Goal: Check status: Check status

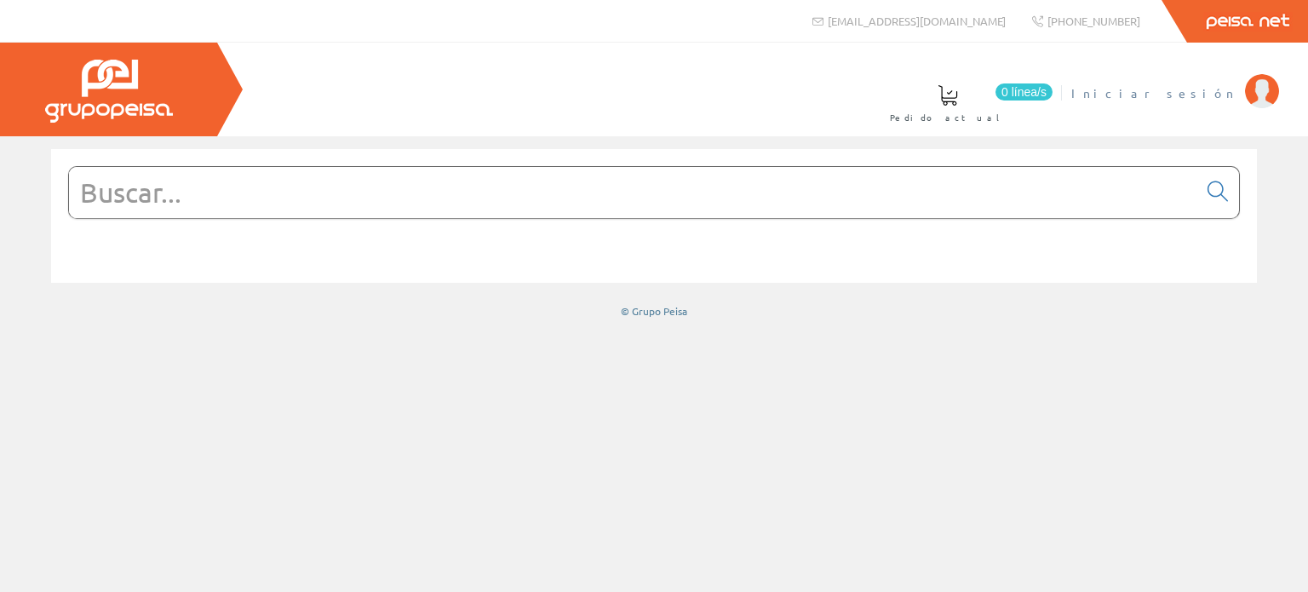
click at [1209, 88] on span "Iniciar sesión" at bounding box center [1153, 92] width 165 height 17
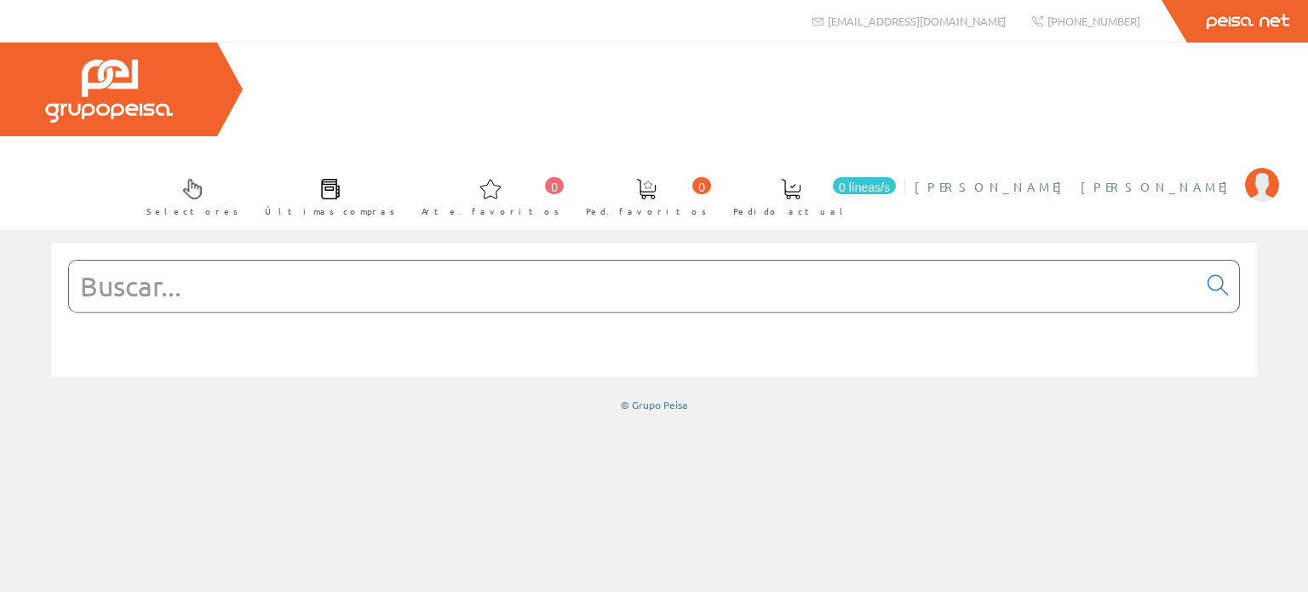
click at [1172, 179] on font "[PERSON_NAME]" at bounding box center [1075, 186] width 322 height 15
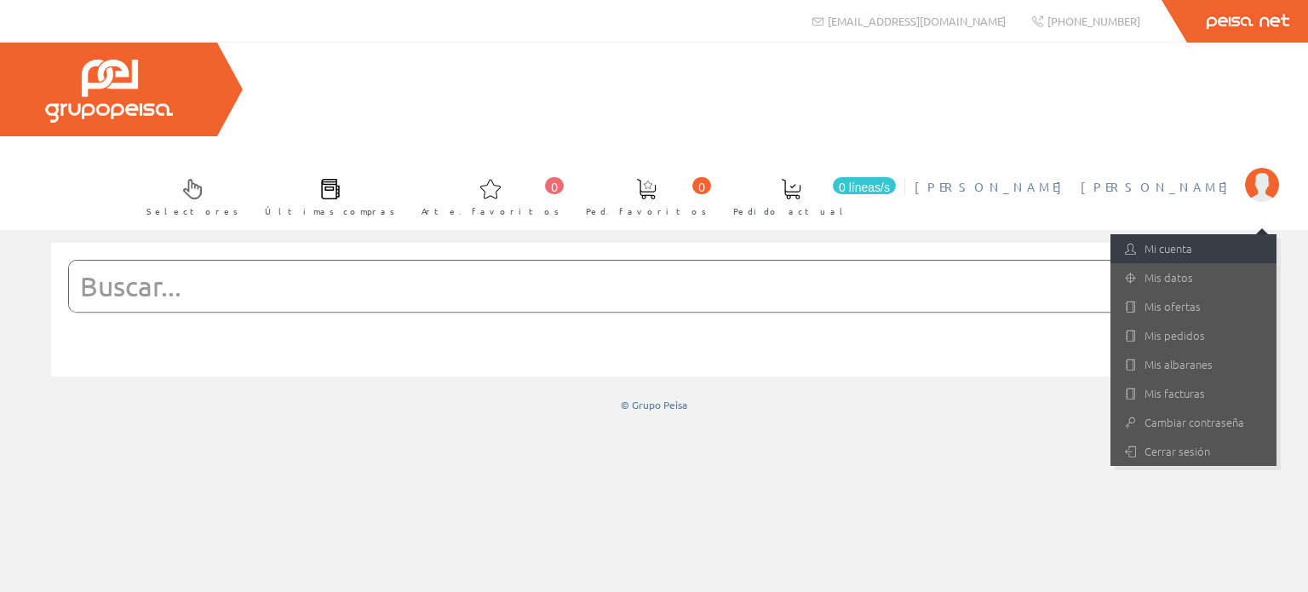
click at [1171, 240] on font "Mi cuenta" at bounding box center [1168, 248] width 48 height 16
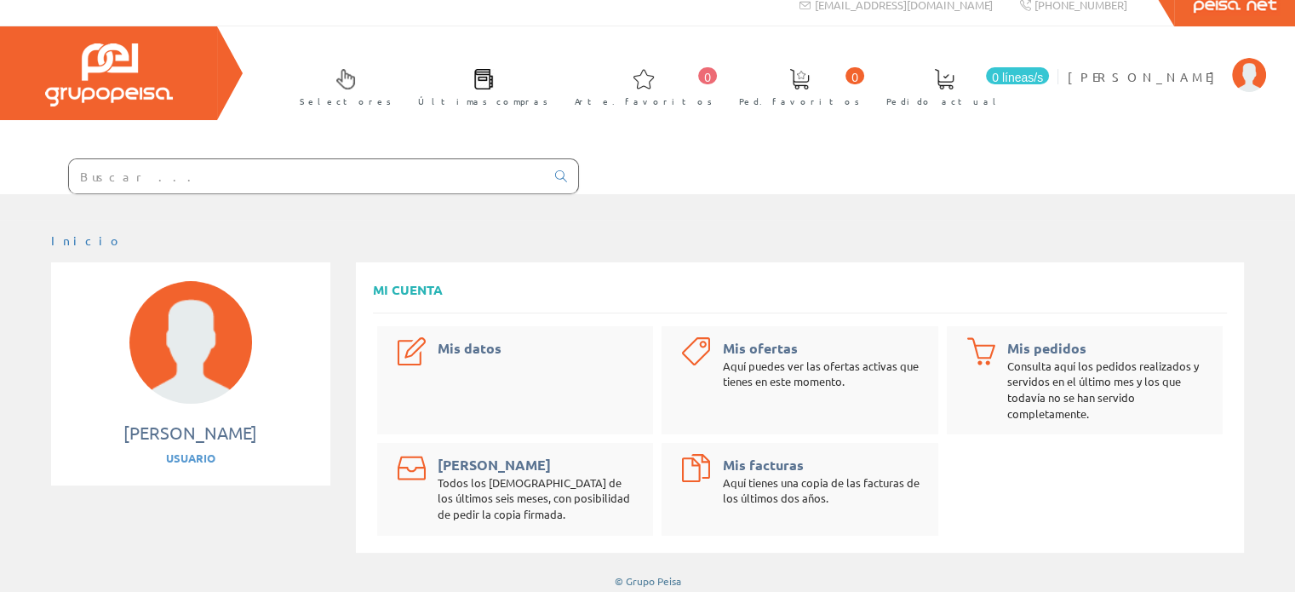
scroll to position [24, 0]
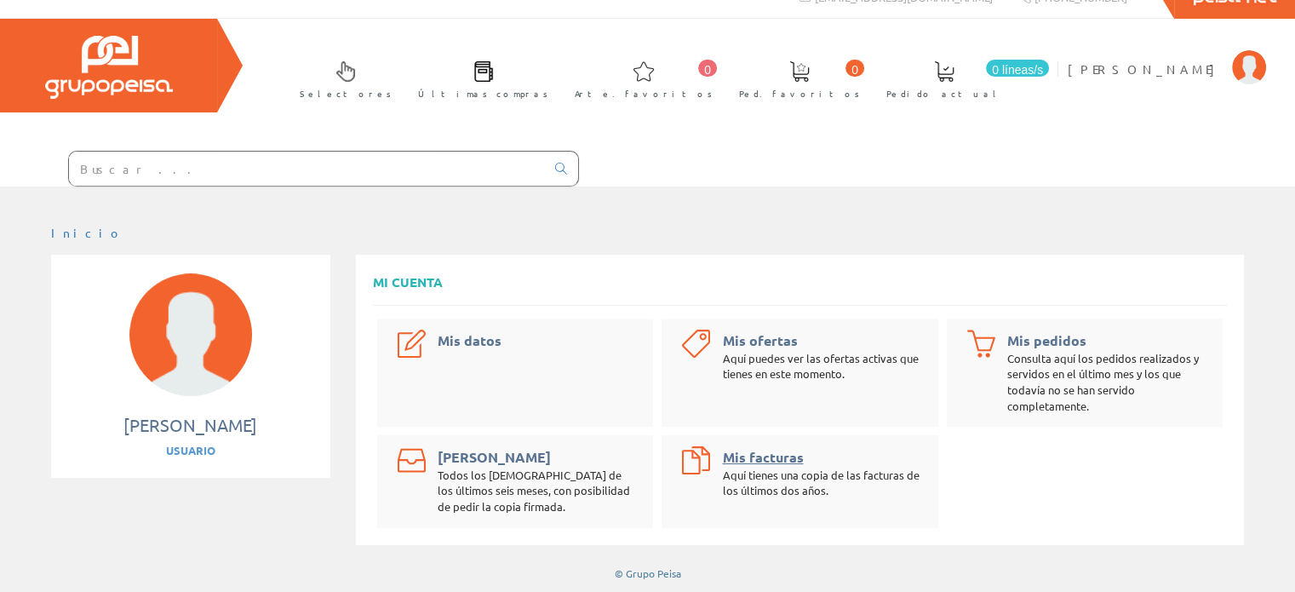
click at [775, 453] on font "Mis facturas" at bounding box center [762, 457] width 81 height 18
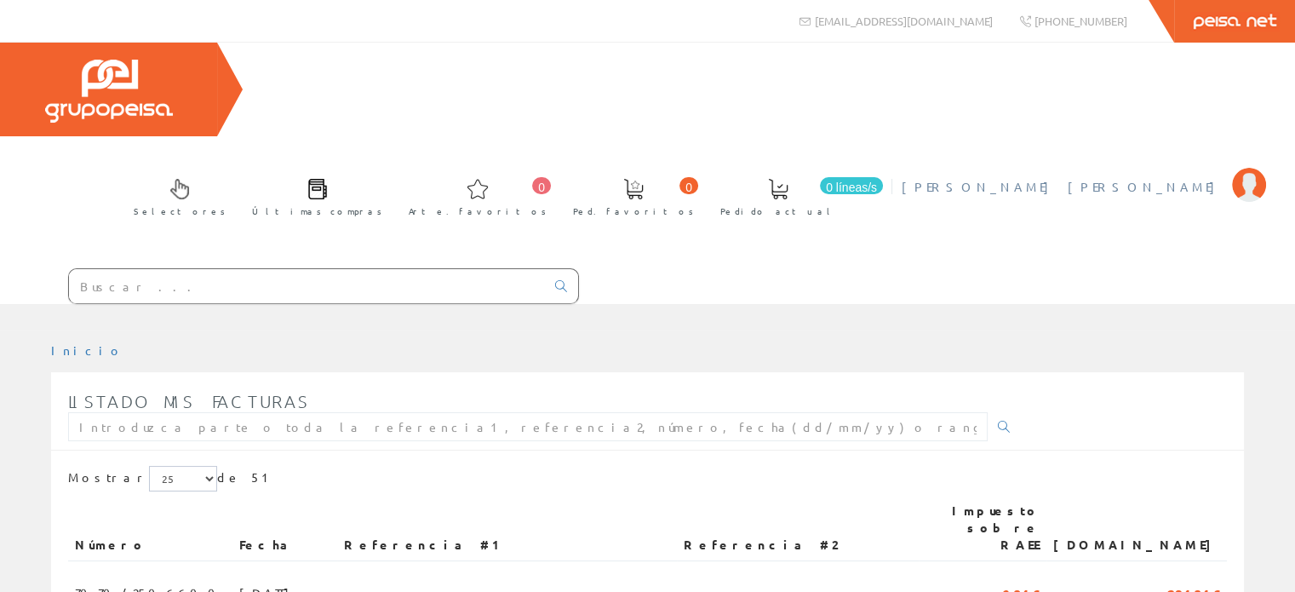
click at [1139, 179] on font "[PERSON_NAME] [PERSON_NAME]" at bounding box center [1062, 186] width 322 height 15
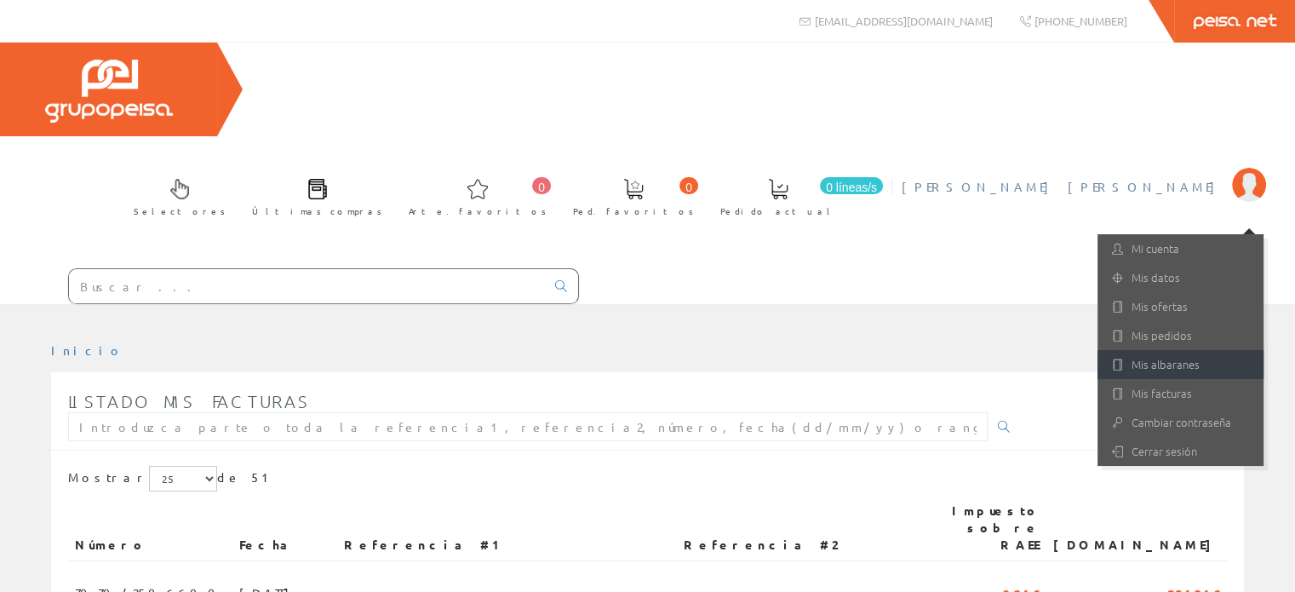
click at [1161, 356] on font "Mis albaranes" at bounding box center [1165, 364] width 68 height 16
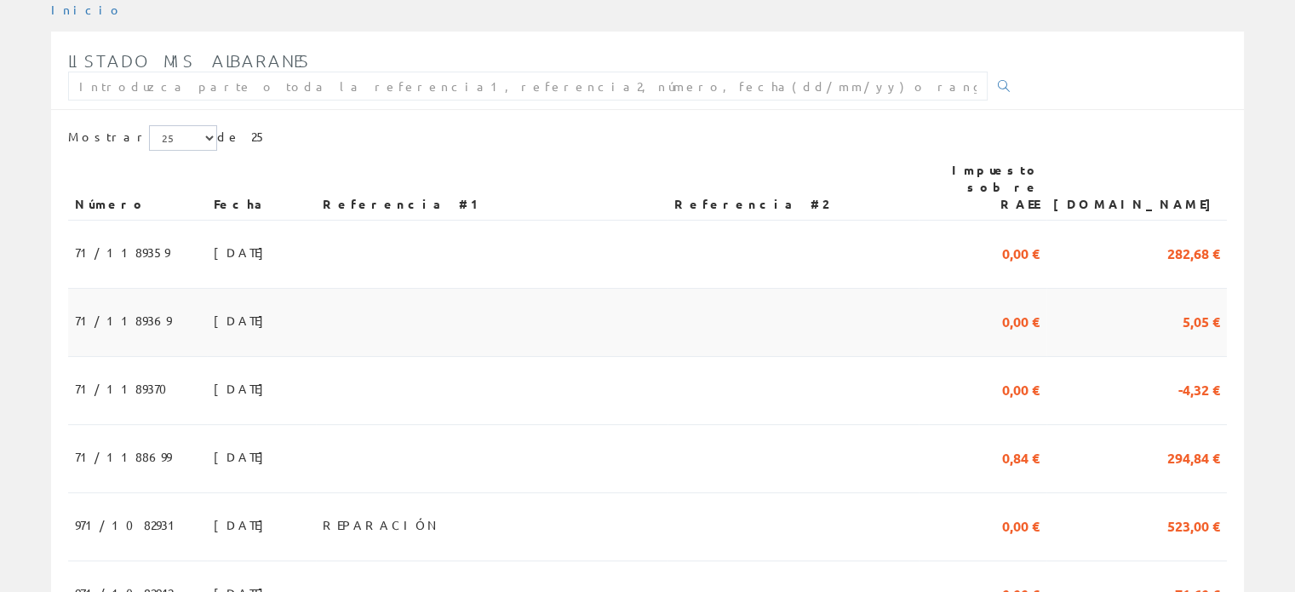
scroll to position [255, 0]
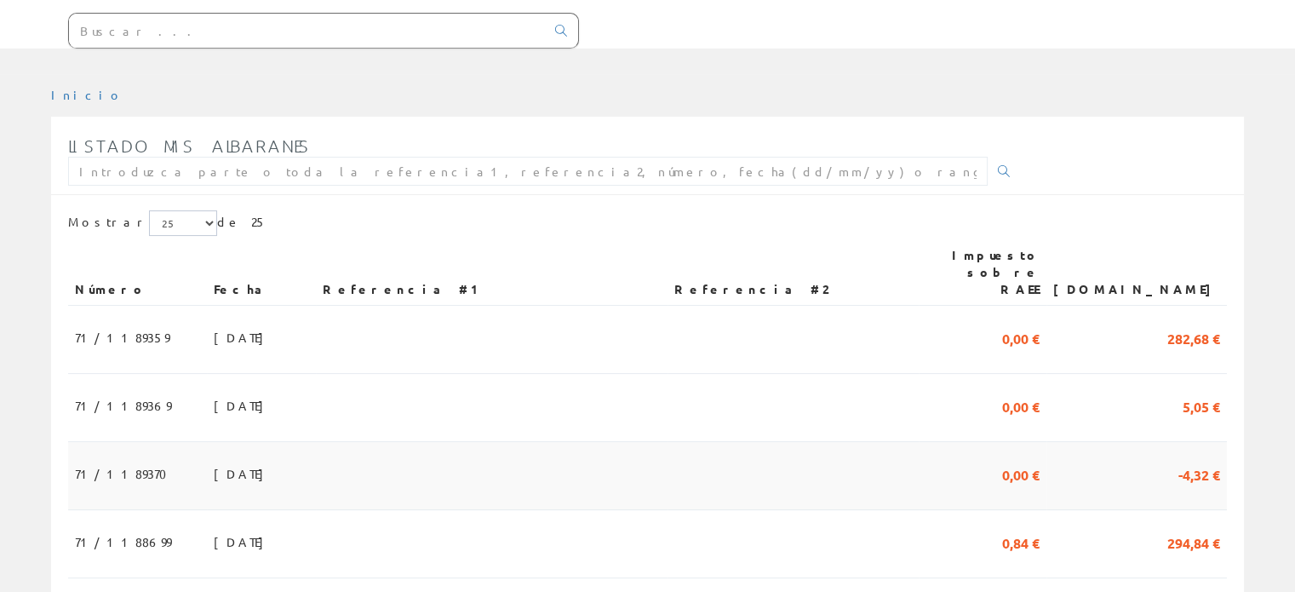
click at [214, 466] on font "06/10/2025" at bounding box center [243, 473] width 59 height 15
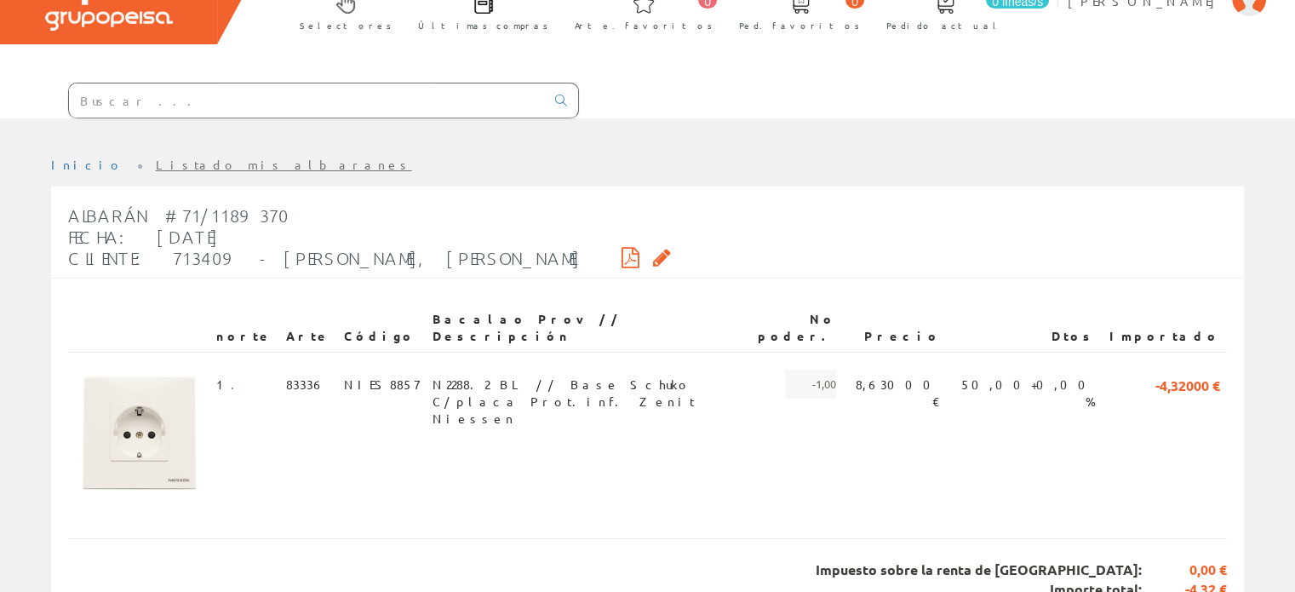
scroll to position [159, 0]
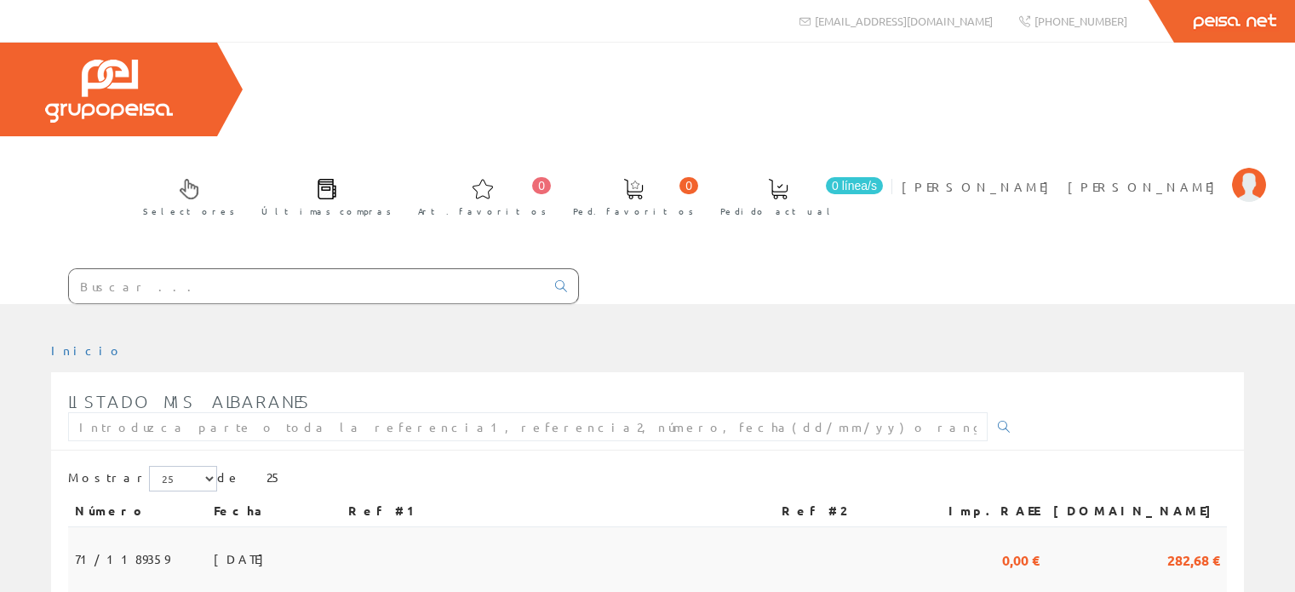
scroll to position [255, 0]
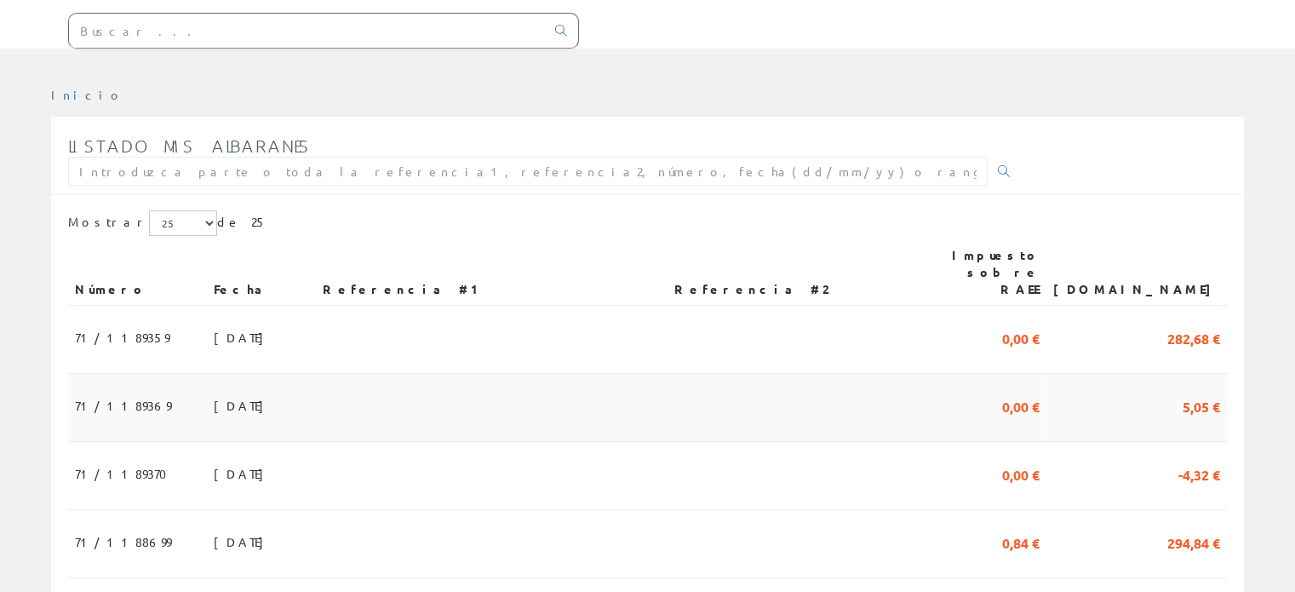
click at [214, 398] on font "[DATE]" at bounding box center [243, 405] width 59 height 15
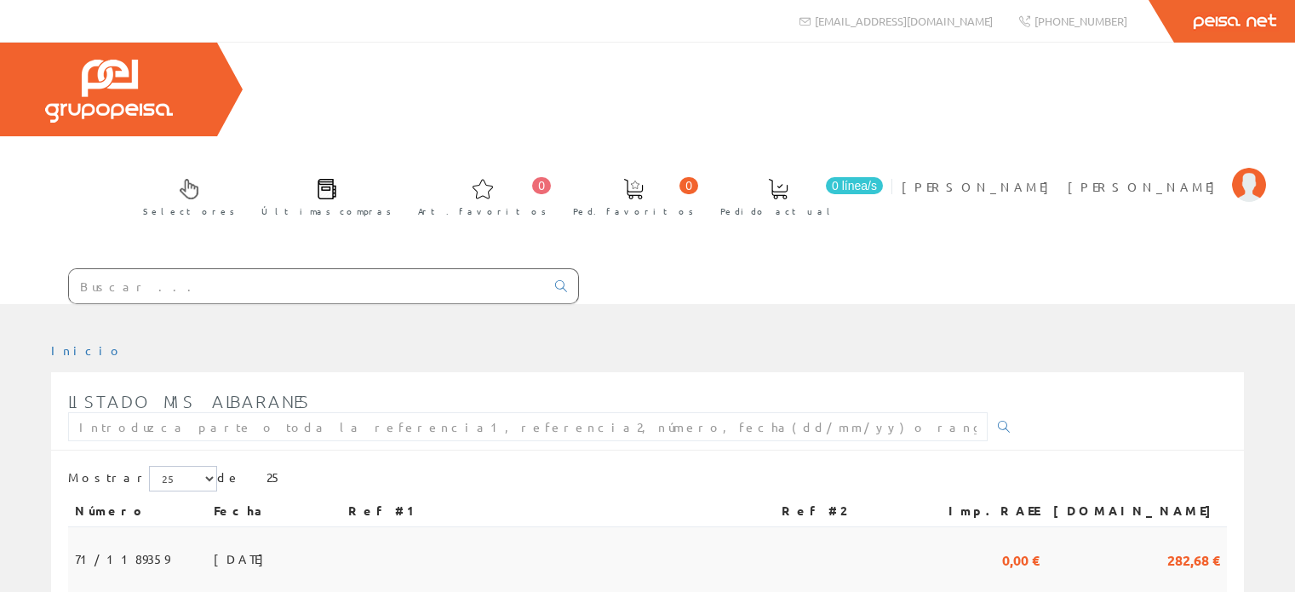
scroll to position [255, 0]
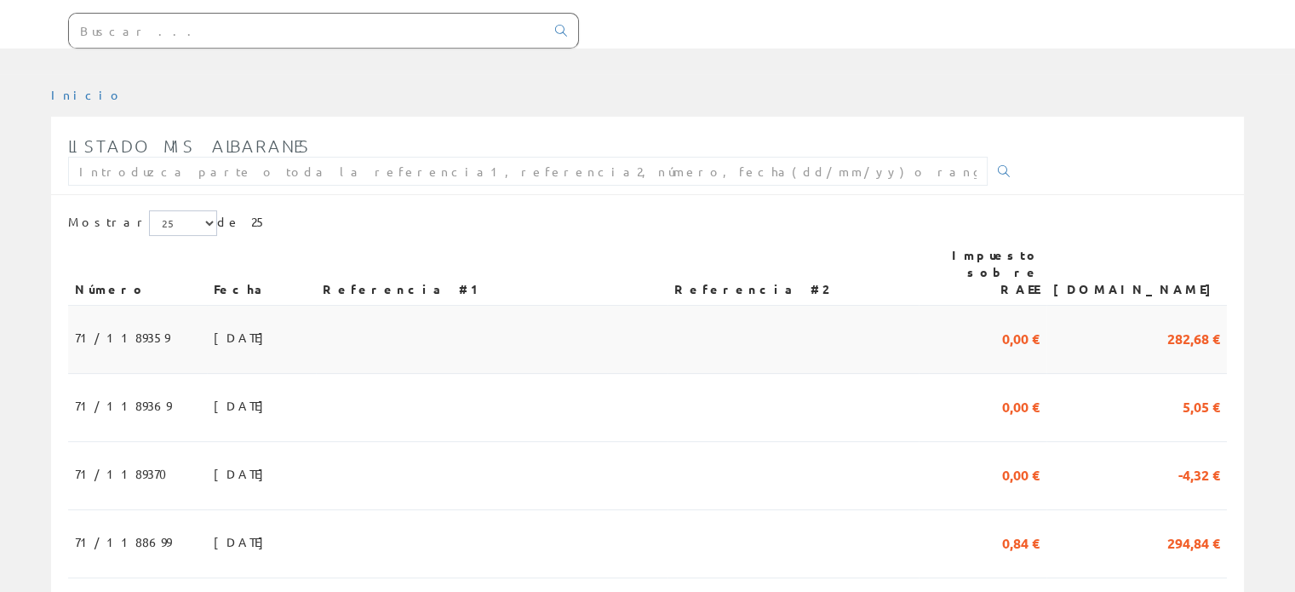
click at [214, 329] on font "06/10/2025" at bounding box center [243, 336] width 59 height 15
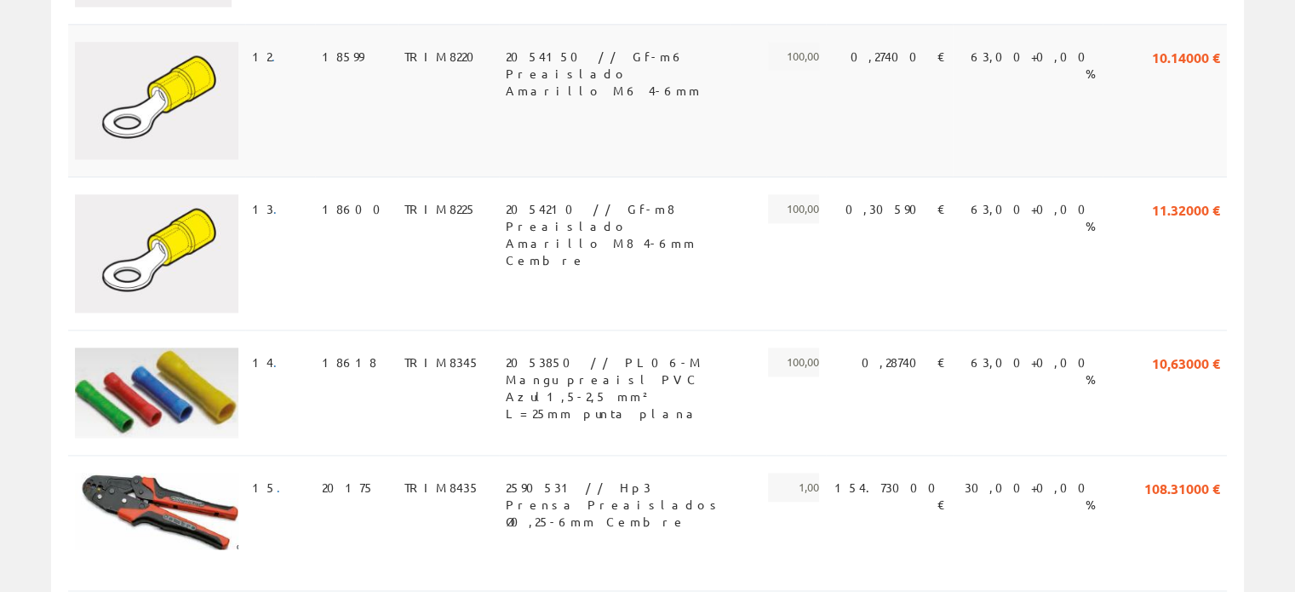
scroll to position [2281, 0]
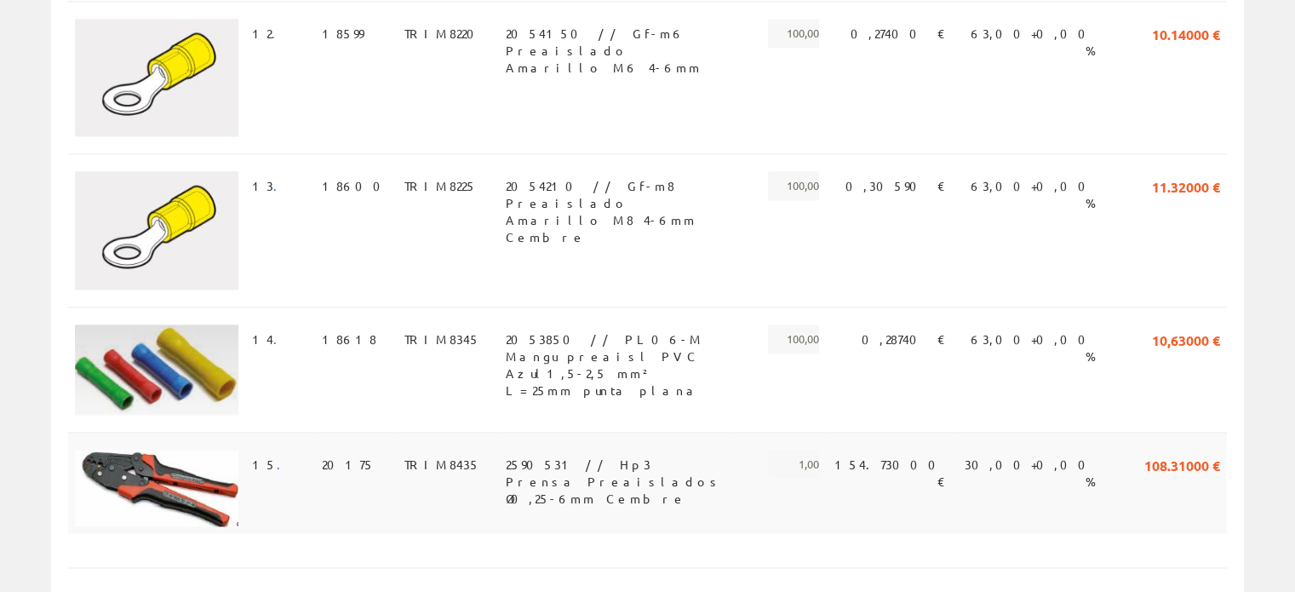
click at [171, 449] on img at bounding box center [156, 487] width 163 height 77
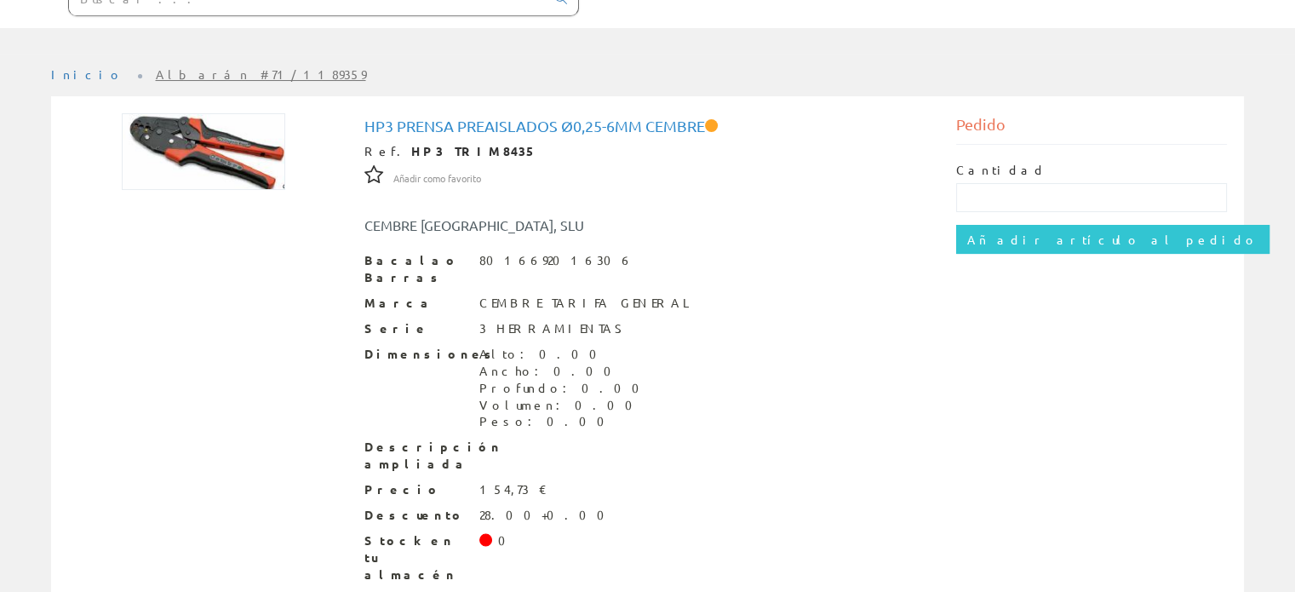
scroll to position [163, 0]
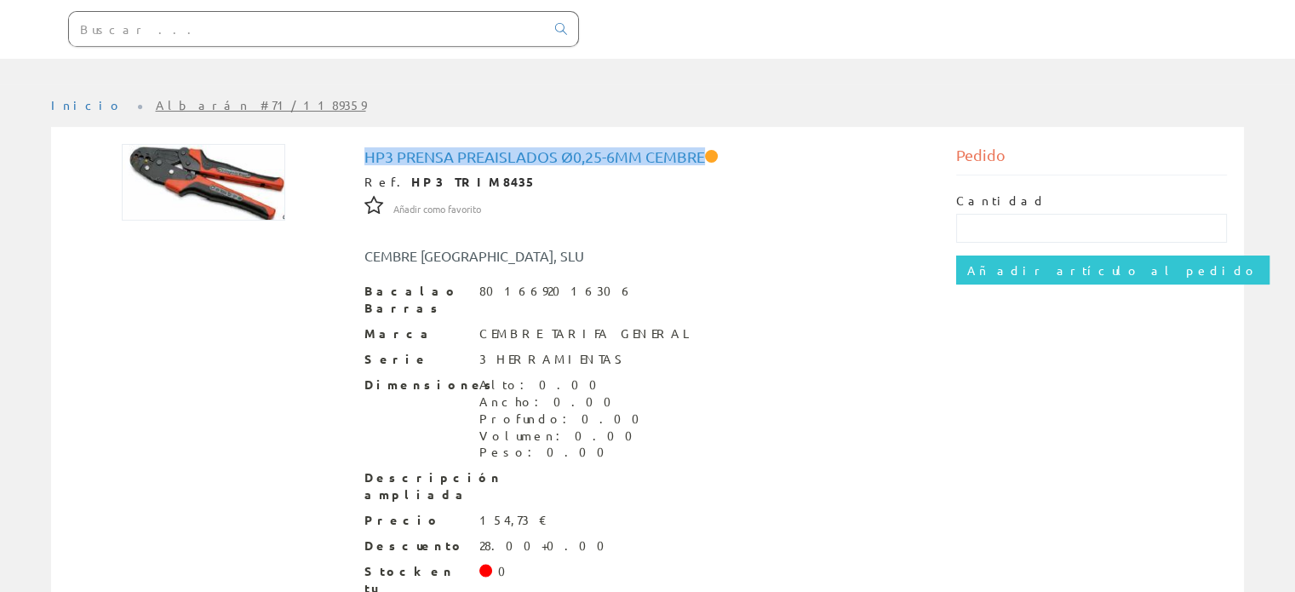
drag, startPoint x: 364, startPoint y: 151, endPoint x: 705, endPoint y: 145, distance: 340.6
click at [705, 145] on div "Hp3 Prensa Preaislados Ø0,25-6mm Cembre Ref. HP3 TRIM8435 Añadir como favorito …" at bounding box center [648, 413] width 592 height 538
copy font "Hp3 Prensa Preaislados Ø0,25-6mm Cembre"
